Goal: Task Accomplishment & Management: Use online tool/utility

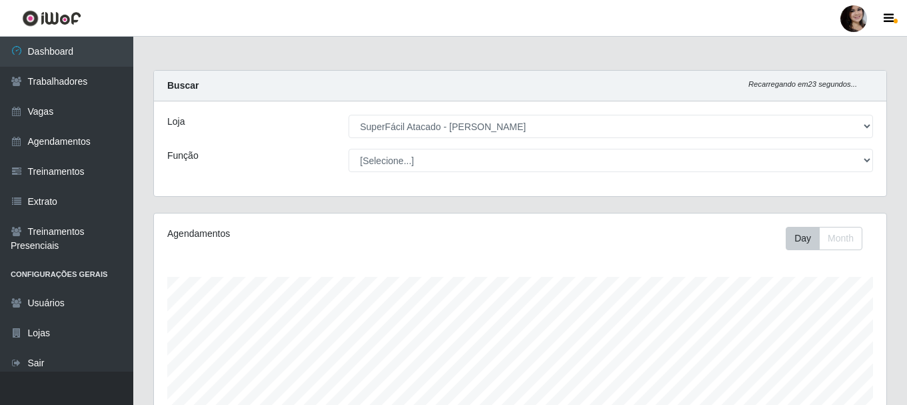
select select "399"
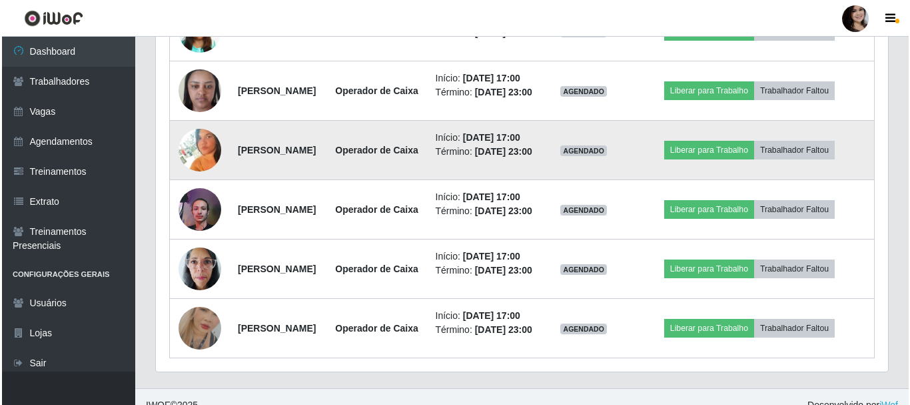
scroll to position [710, 0]
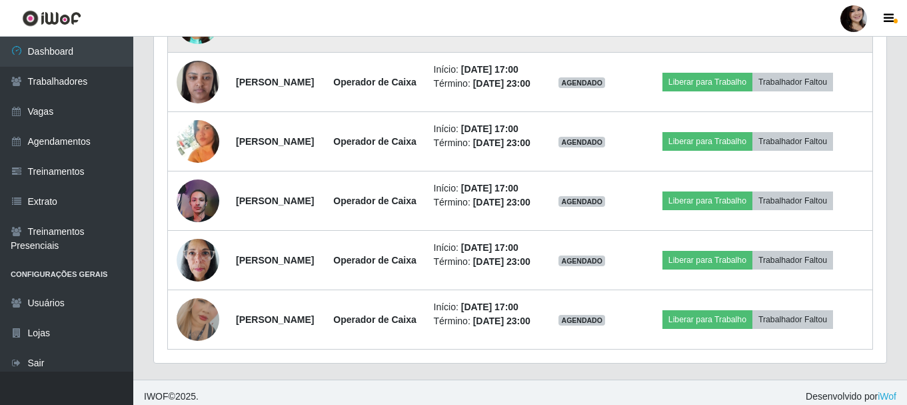
click at [708, 32] on button "Liberar para Trabalho" at bounding box center [708, 22] width 90 height 19
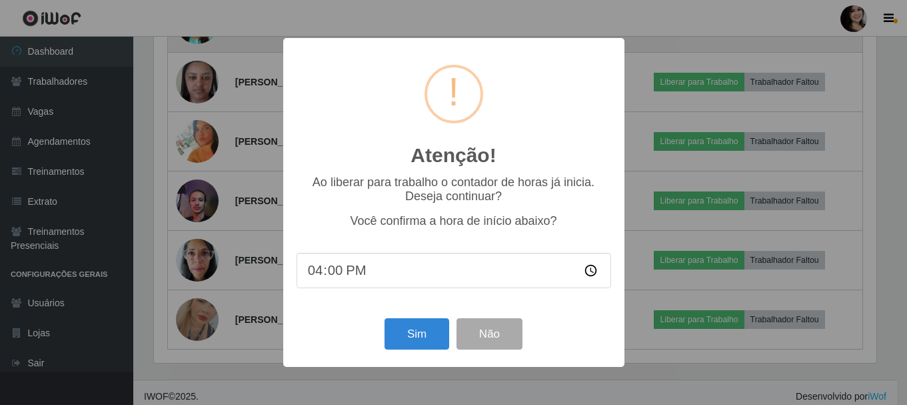
scroll to position [277, 726]
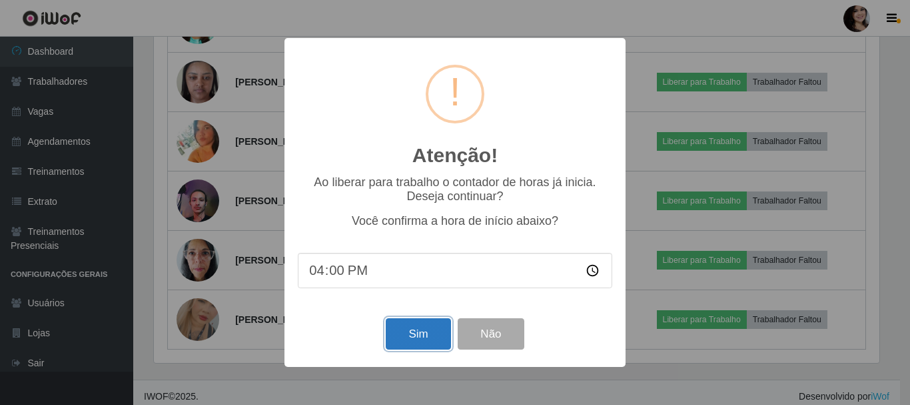
click at [429, 339] on button "Sim" at bounding box center [418, 333] width 65 height 31
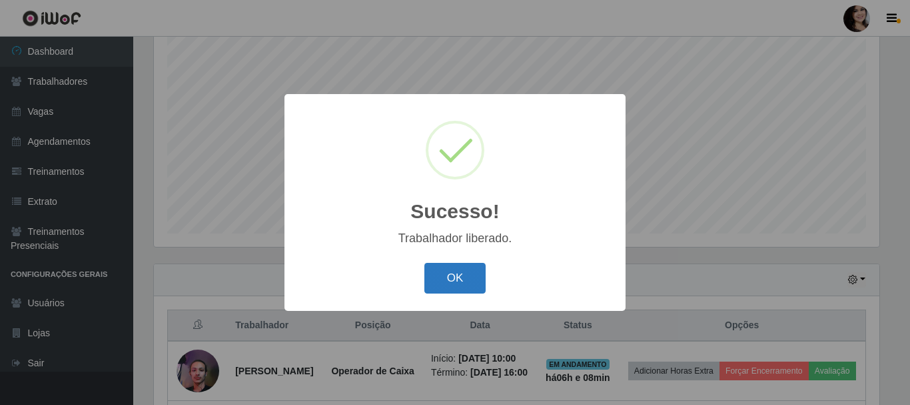
click at [438, 283] on button "OK" at bounding box center [456, 278] width 62 height 31
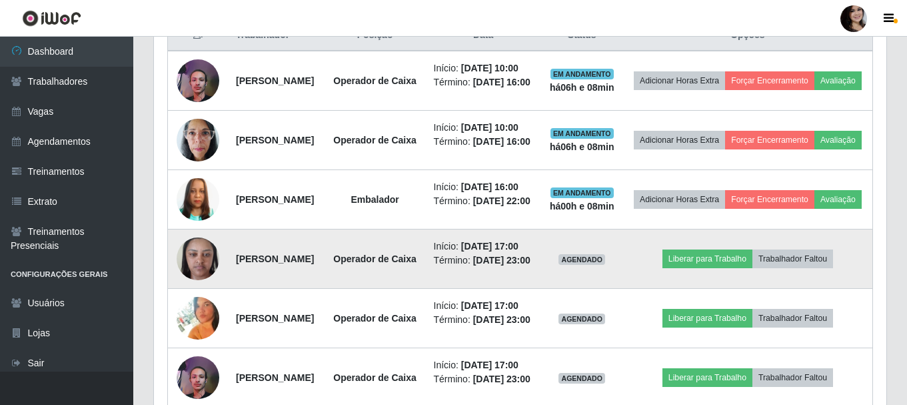
scroll to position [510, 0]
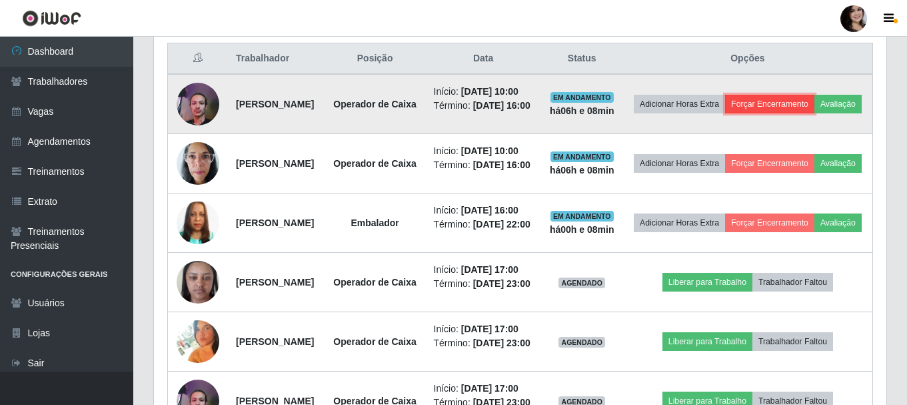
click at [796, 107] on button "Forçar Encerramento" at bounding box center [769, 104] width 89 height 19
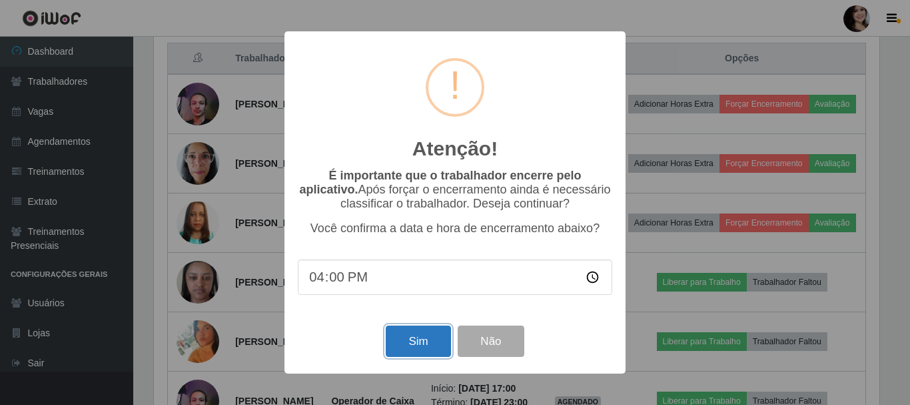
click at [419, 351] on button "Sim" at bounding box center [418, 340] width 65 height 31
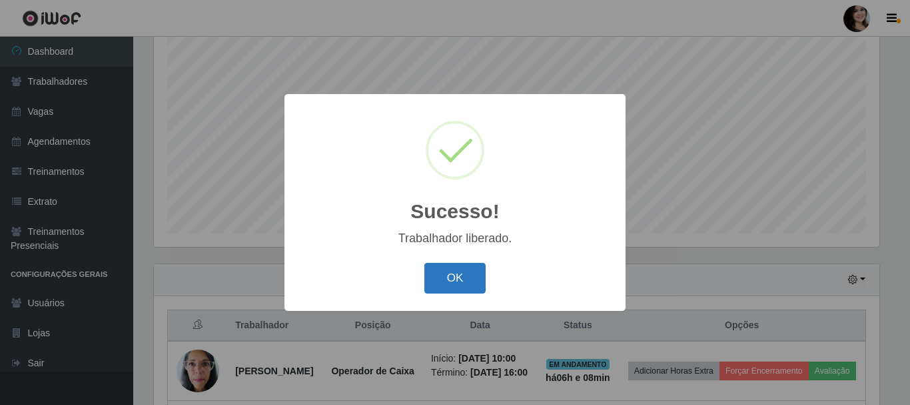
click at [446, 285] on button "OK" at bounding box center [456, 278] width 62 height 31
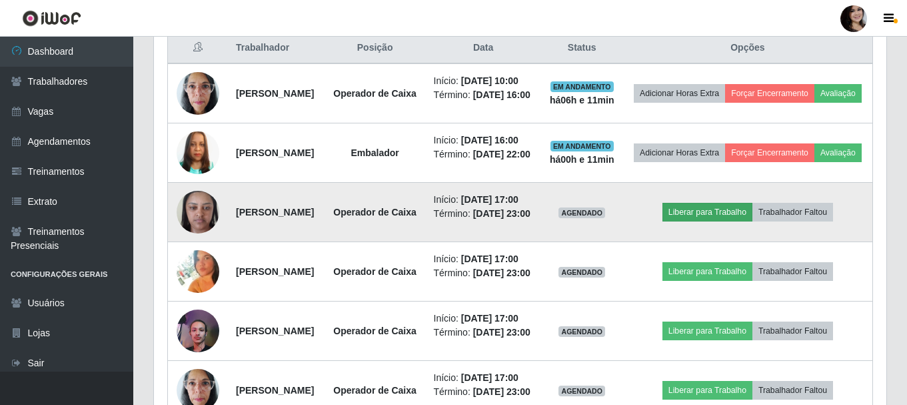
scroll to position [510, 0]
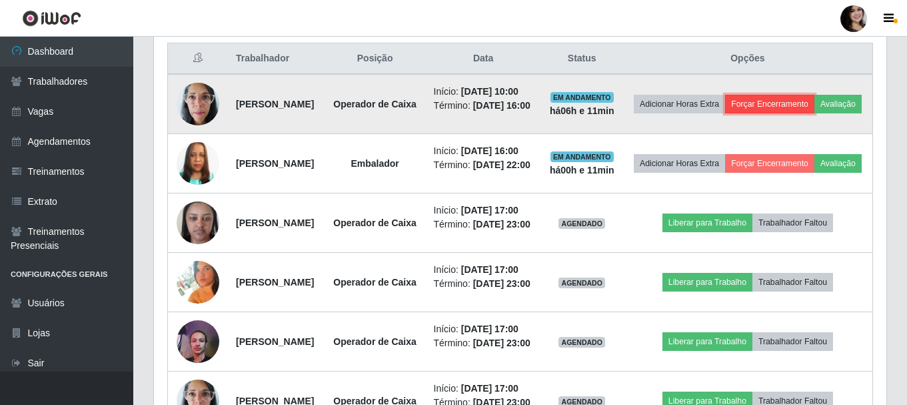
click at [812, 103] on button "Forçar Encerramento" at bounding box center [769, 104] width 89 height 19
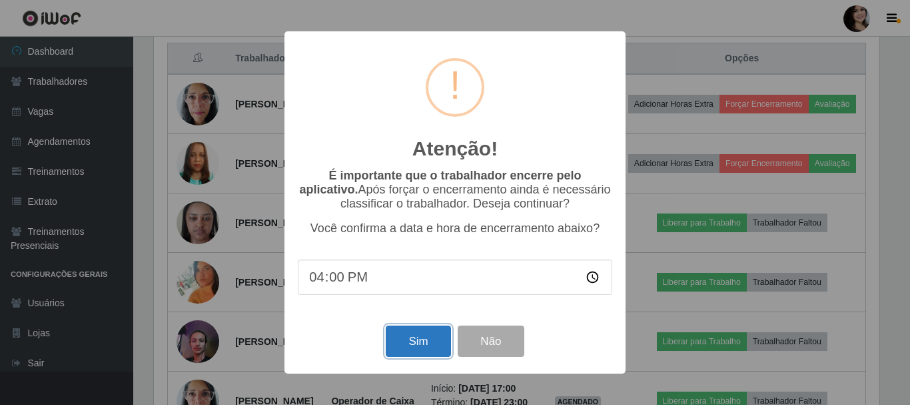
click at [422, 338] on button "Sim" at bounding box center [418, 340] width 65 height 31
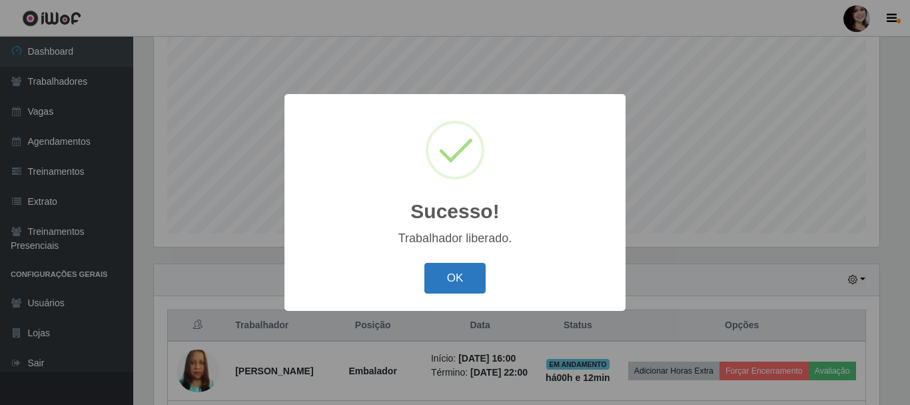
click at [443, 275] on button "OK" at bounding box center [456, 278] width 62 height 31
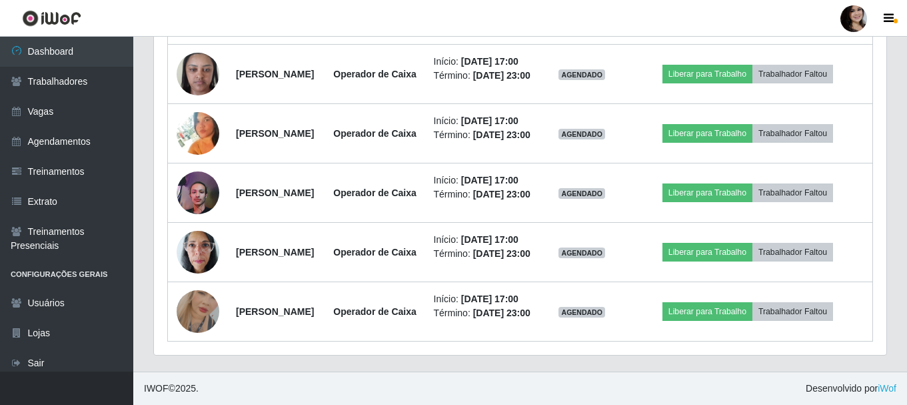
scroll to position [743, 0]
